Goal: Transaction & Acquisition: Purchase product/service

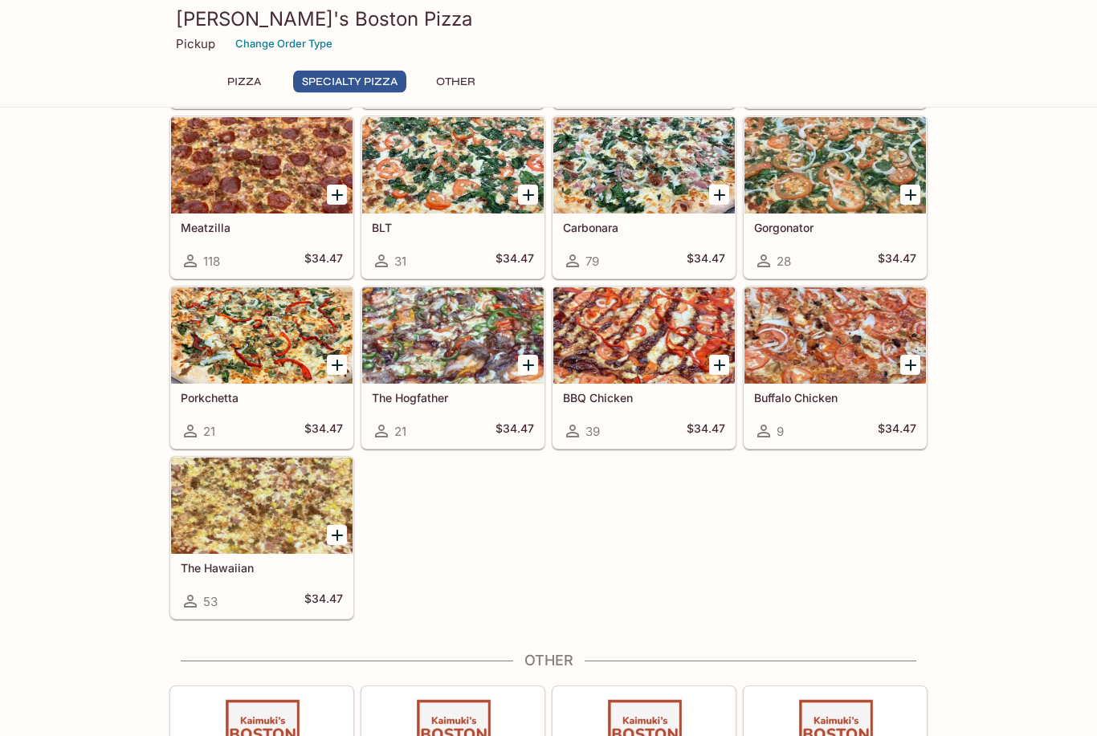
scroll to position [777, 0]
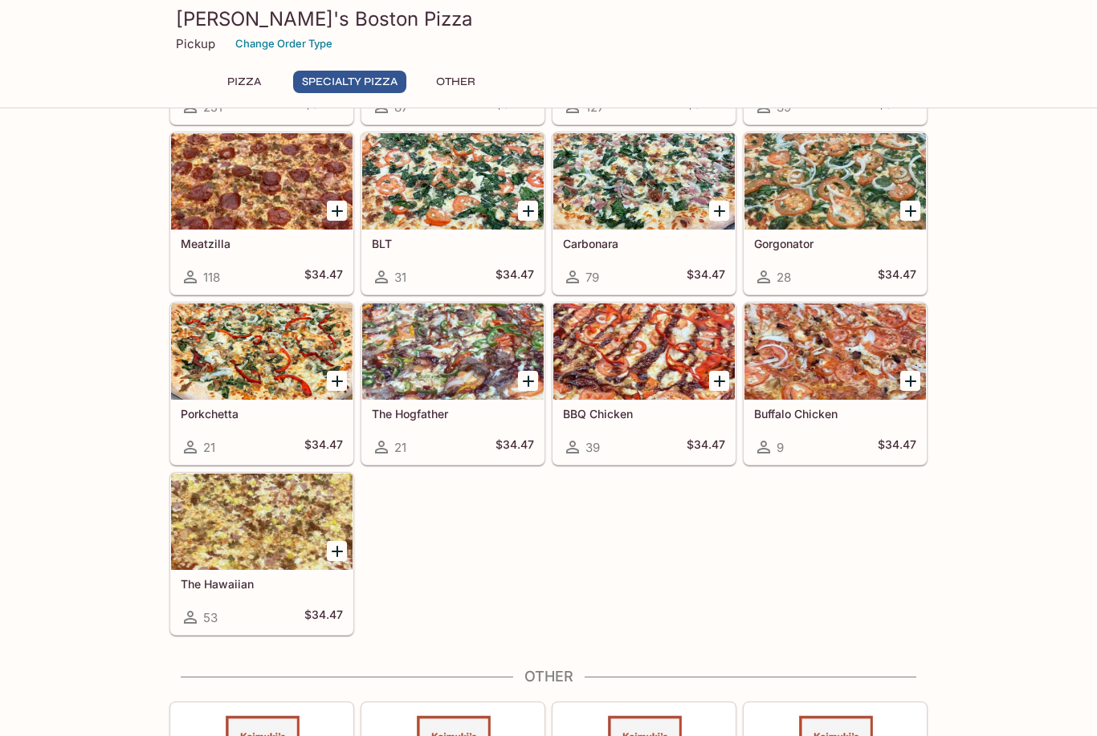
click at [719, 373] on icon "Add BBQ Chicken" at bounding box center [719, 381] width 19 height 19
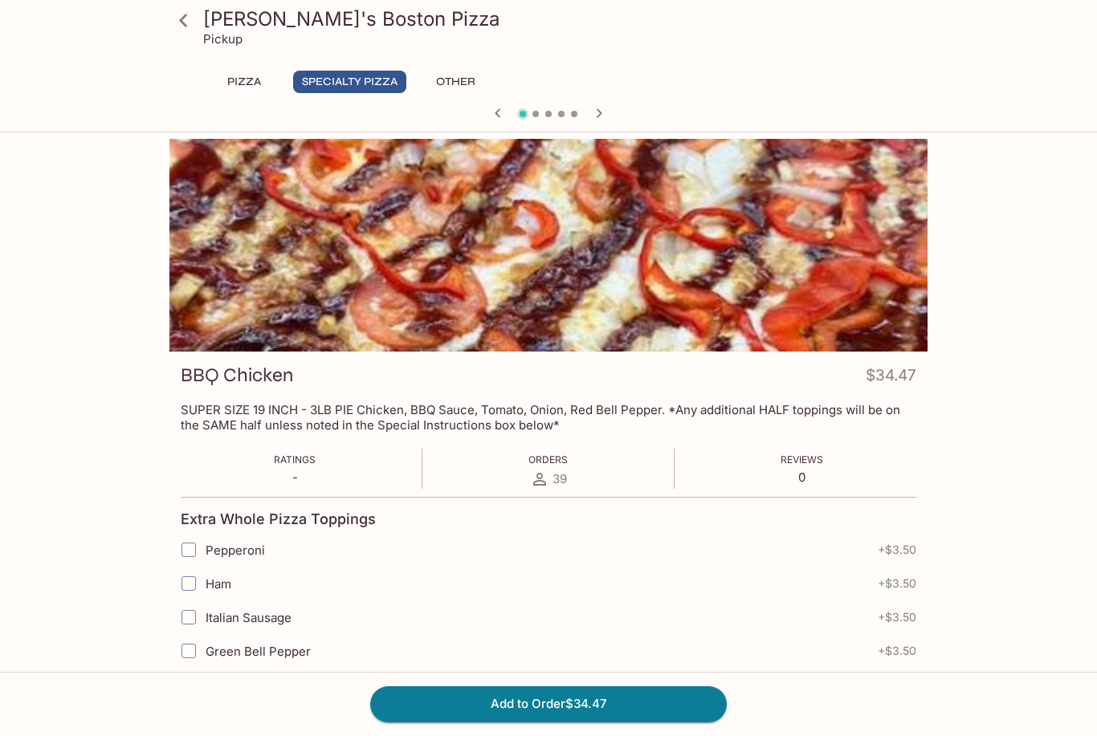
click at [569, 722] on button "Add to Order $34.47" at bounding box center [548, 704] width 357 height 35
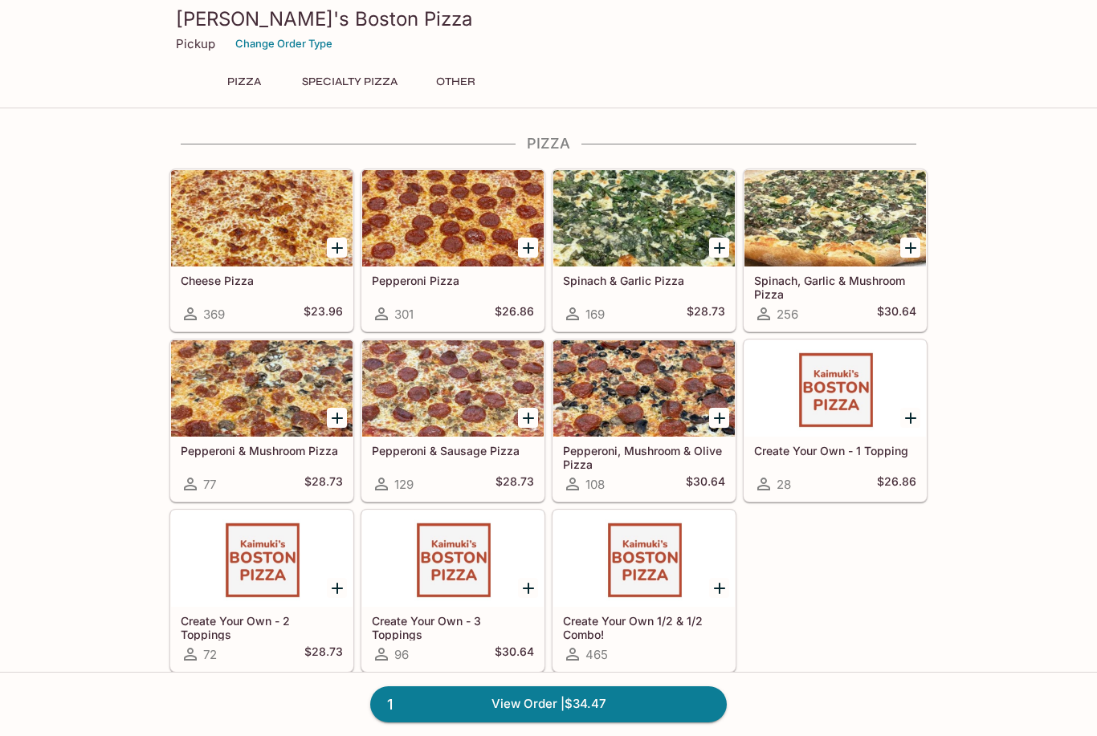
click at [914, 247] on icon "Add Spinach, Garlic & Mushroom Pizza" at bounding box center [910, 248] width 11 height 11
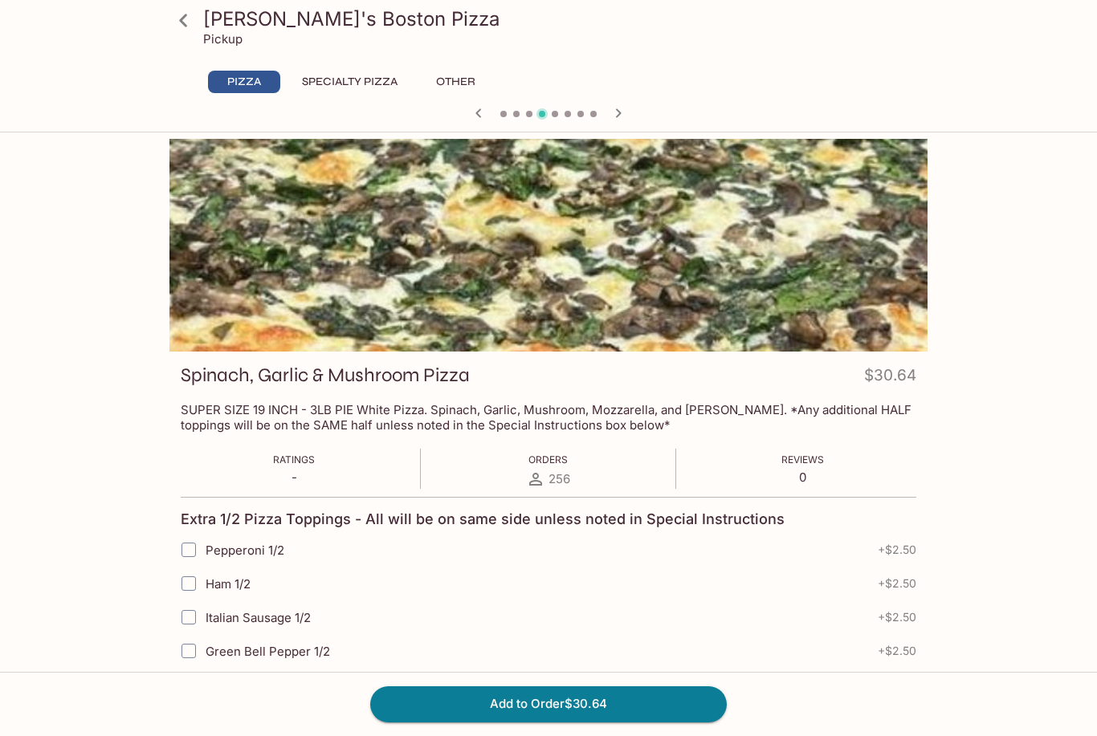
click at [529, 722] on button "Add to Order $30.64" at bounding box center [548, 704] width 357 height 35
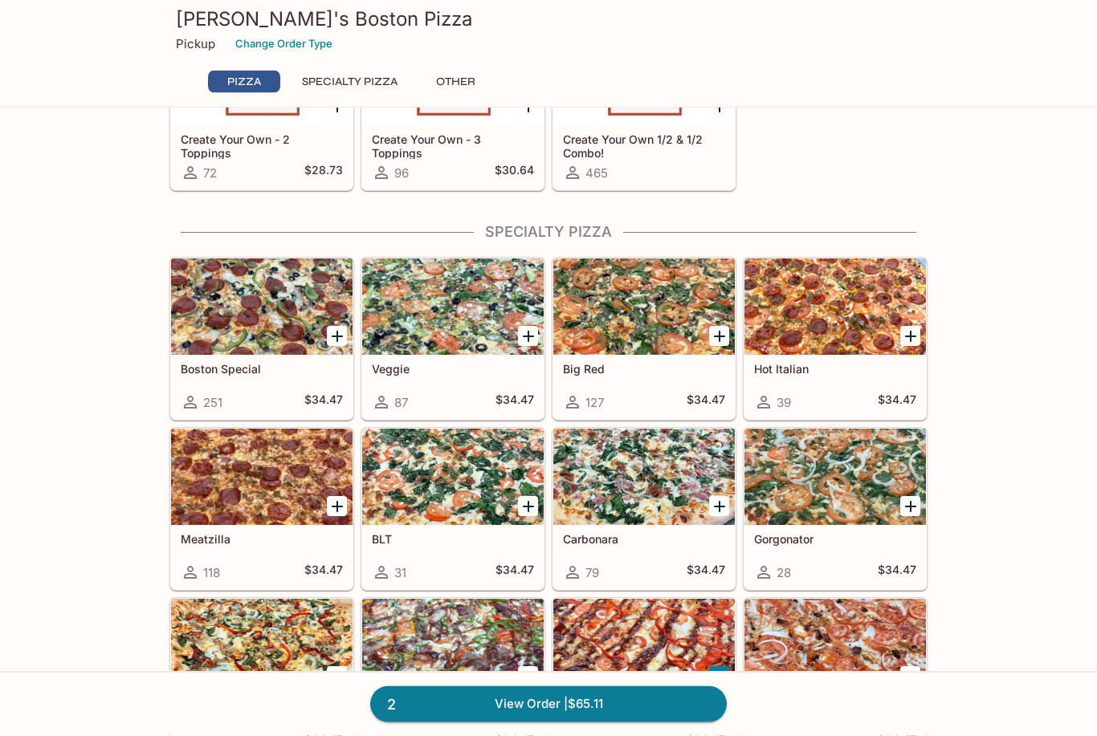
scroll to position [482, 0]
click at [239, 309] on div at bounding box center [261, 307] width 181 height 96
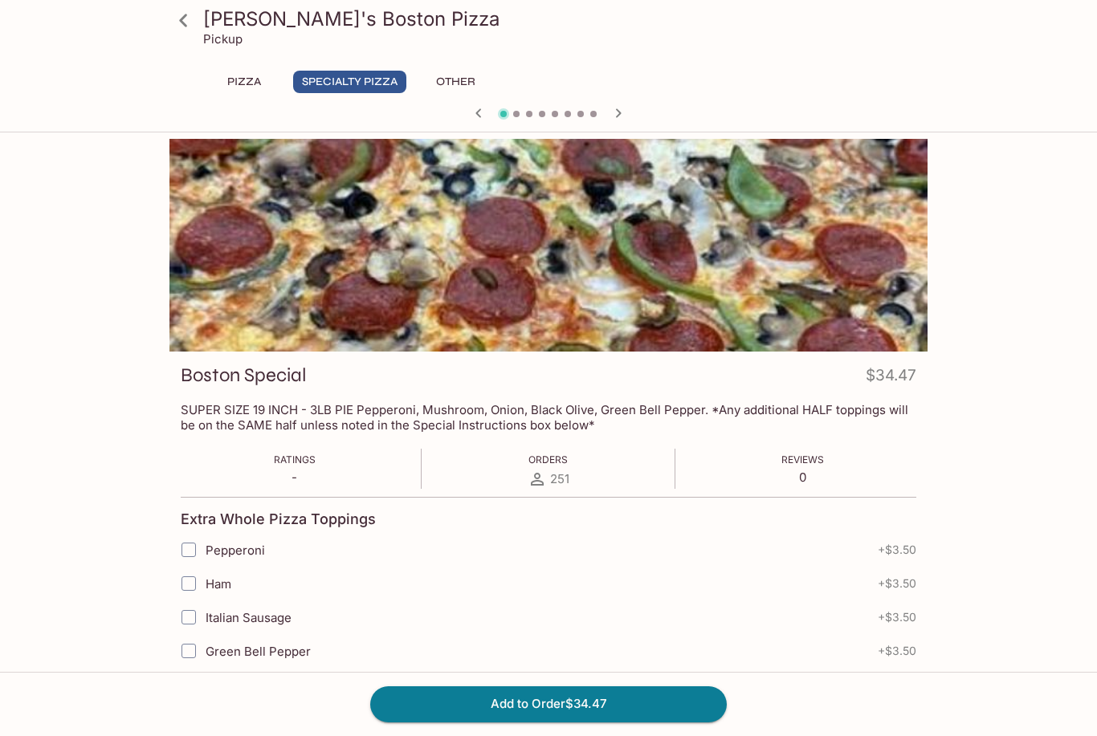
click at [563, 722] on button "Add to Order $34.47" at bounding box center [548, 704] width 357 height 35
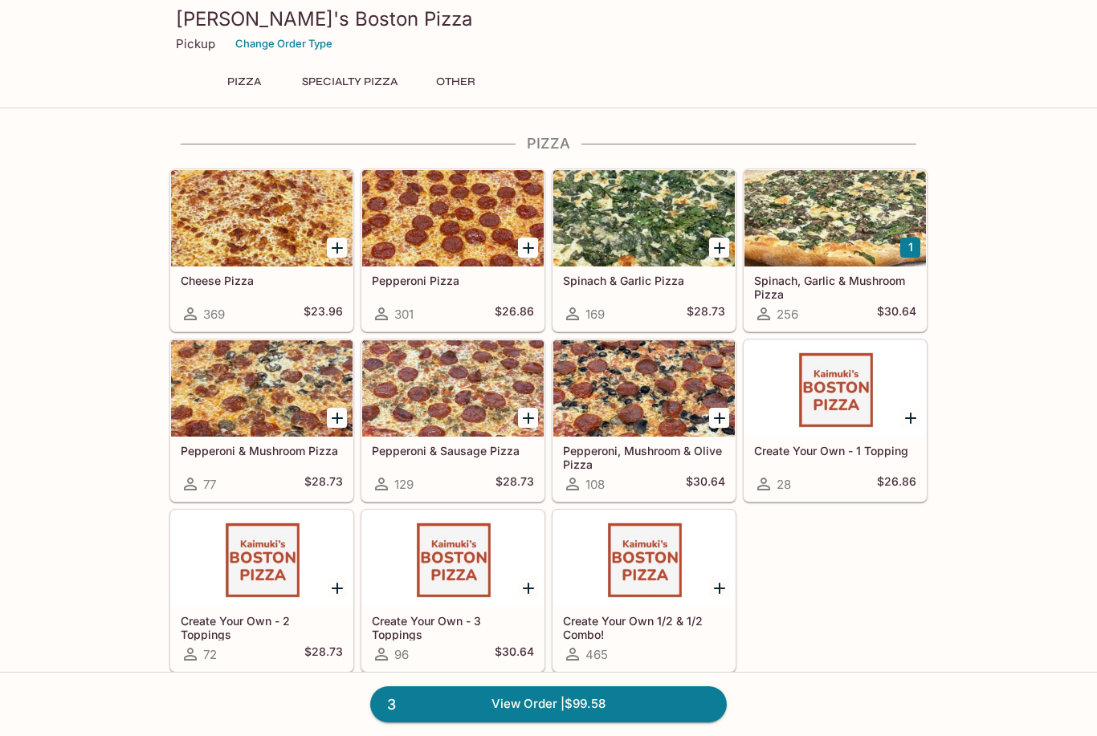
click at [564, 722] on link "3 View Order | $99.58" at bounding box center [548, 704] width 357 height 35
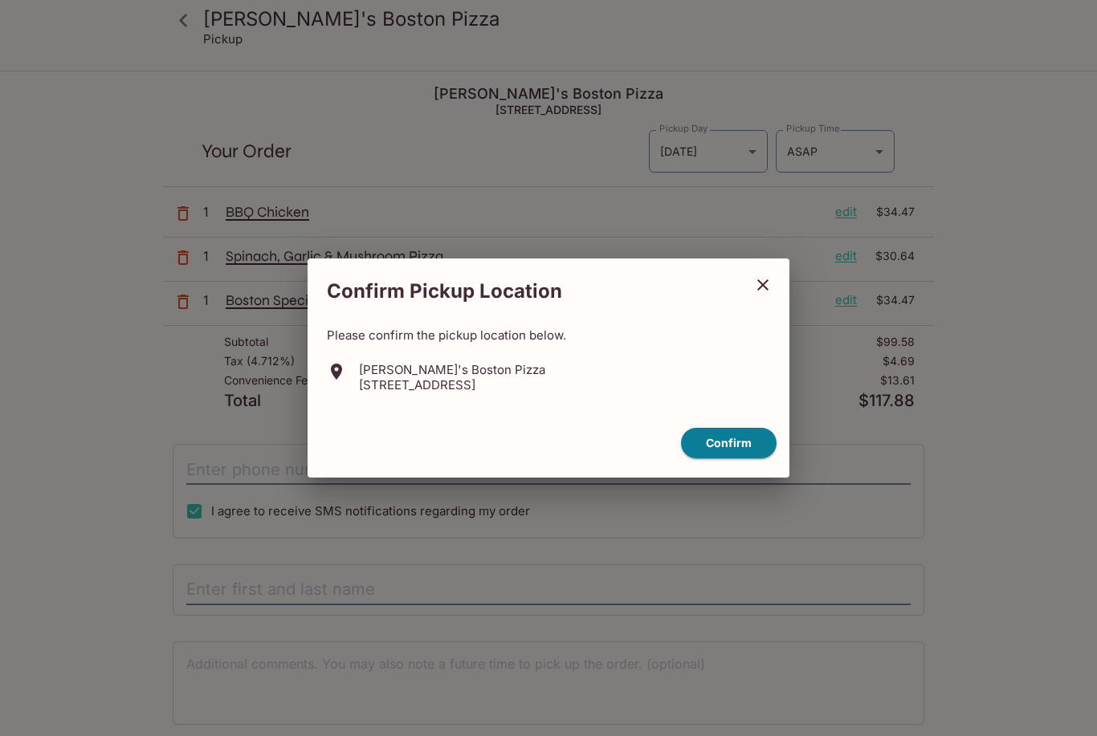
click at [765, 291] on icon "close" at bounding box center [762, 284] width 11 height 11
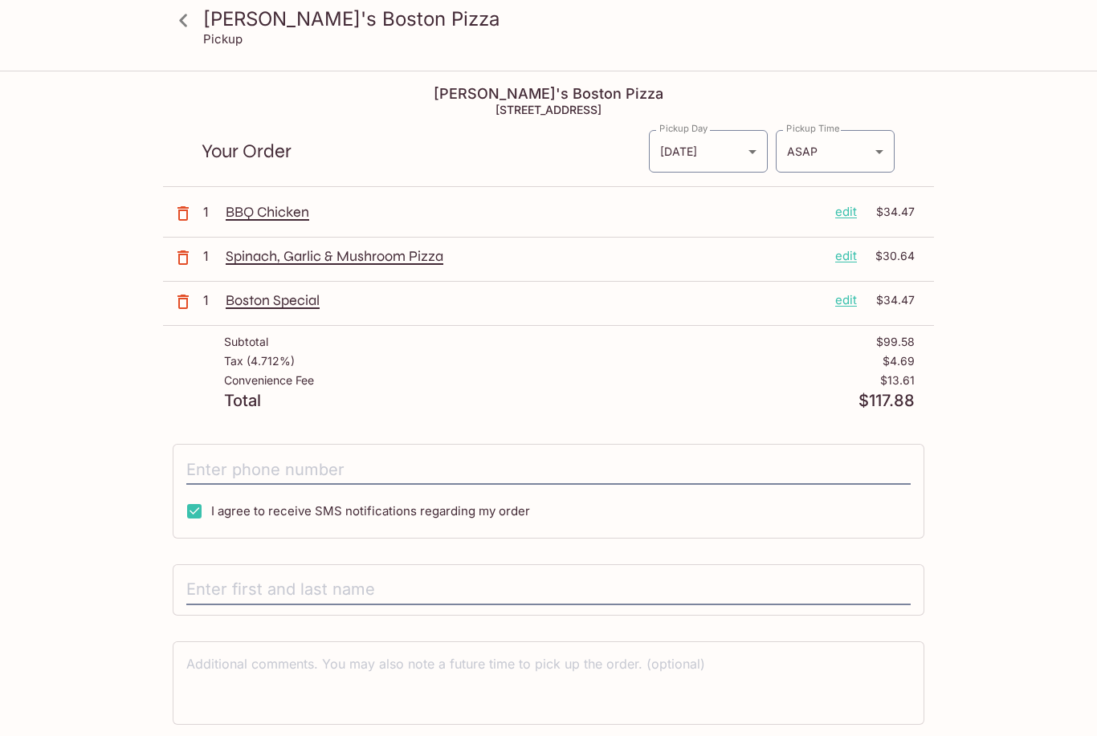
click at [62, 496] on div "[PERSON_NAME]'s Boston Pizza Pickup [PERSON_NAME]'s Boston Pizza [STREET_ADDRES…" at bounding box center [549, 431] width 1028 height 718
